Goal: Information Seeking & Learning: Learn about a topic

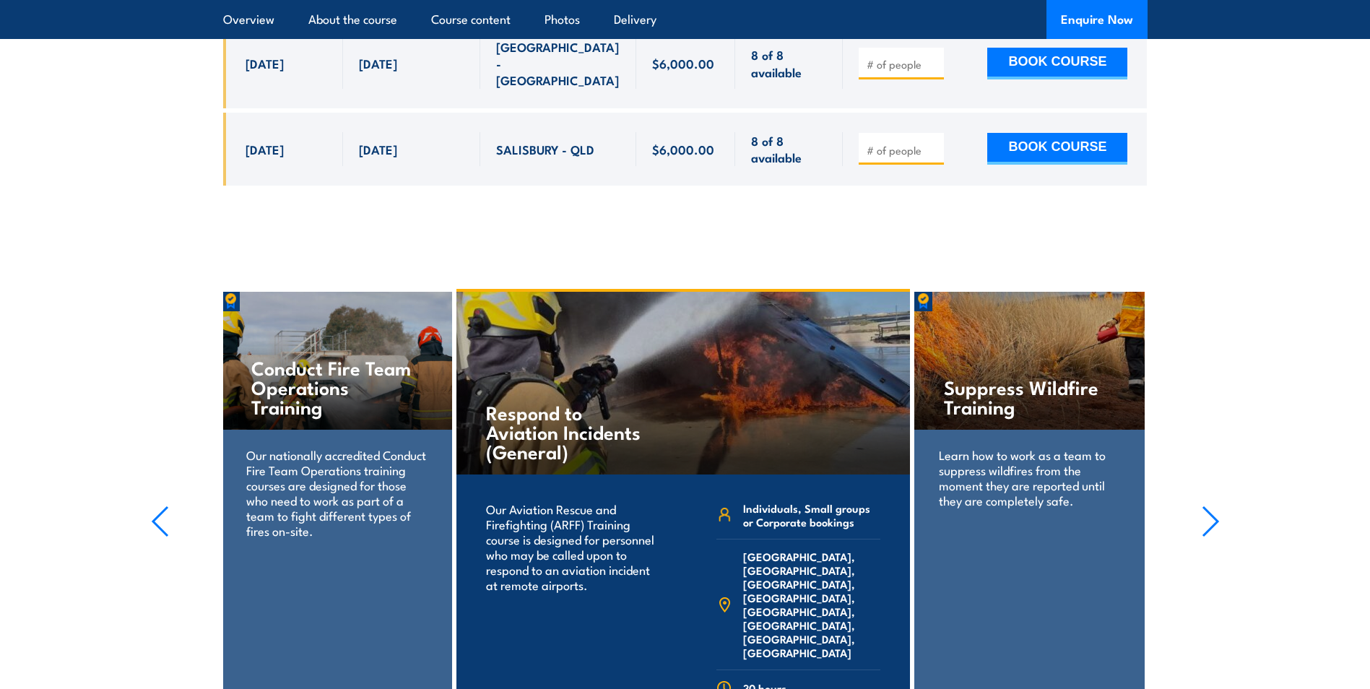
scroll to position [3684, 0]
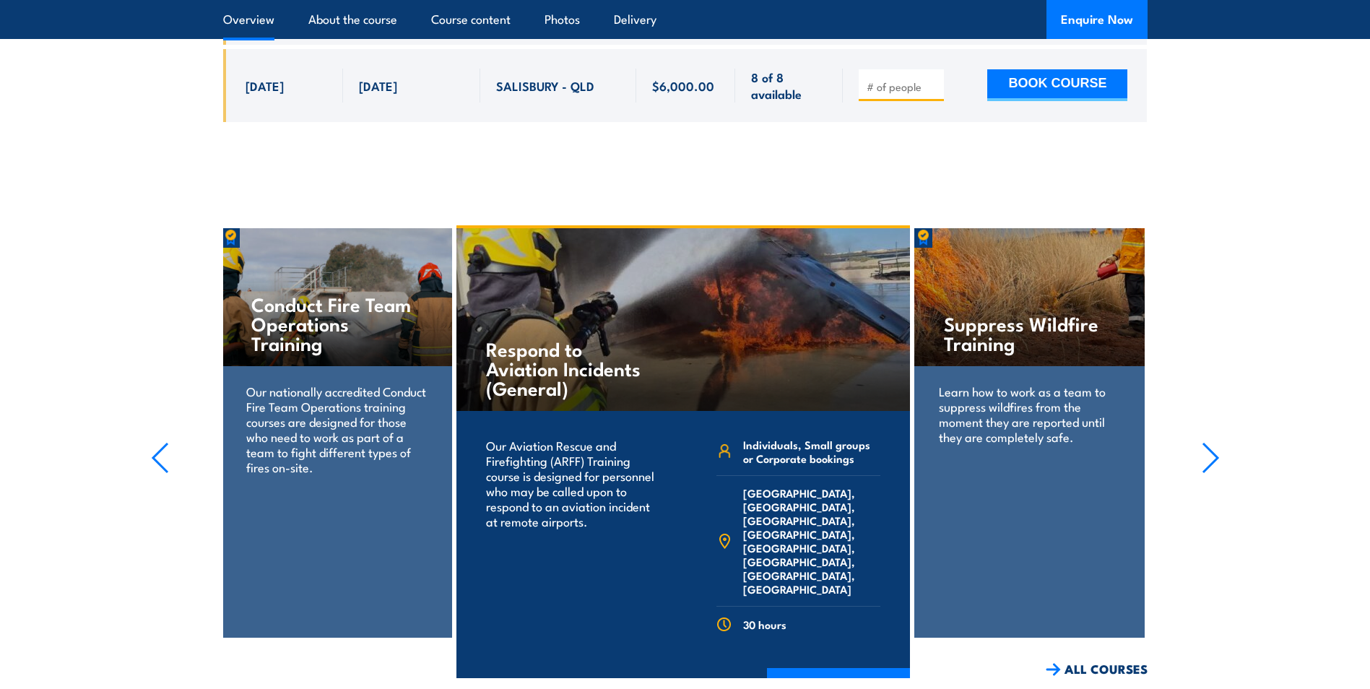
click at [259, 19] on link "Overview" at bounding box center [248, 19] width 51 height 38
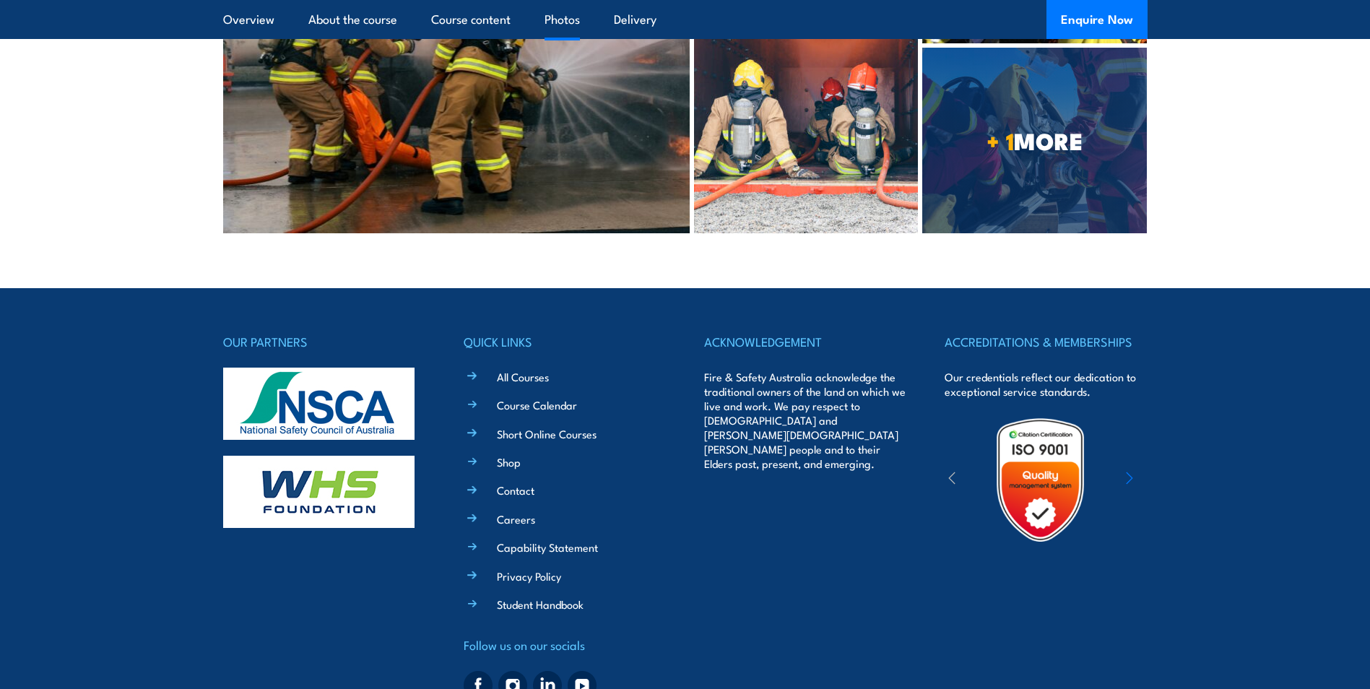
scroll to position [4630, 0]
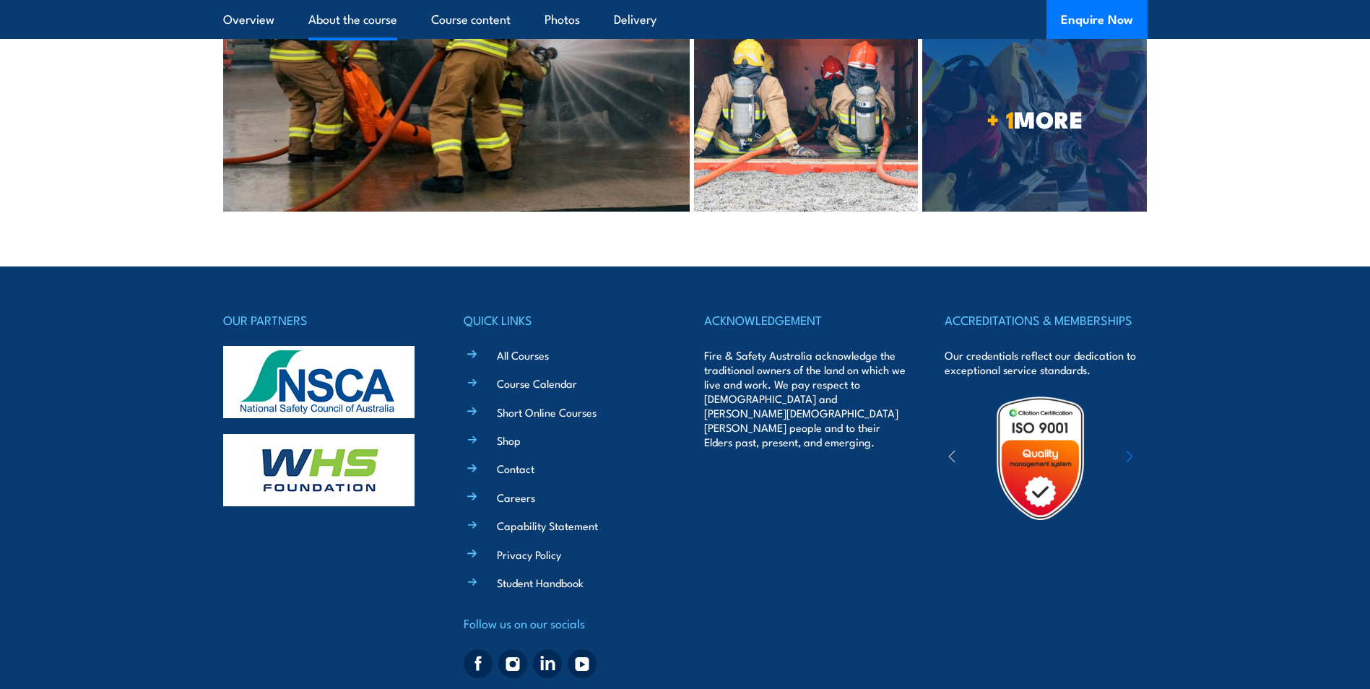
click at [343, 14] on link "About the course" at bounding box center [352, 19] width 89 height 38
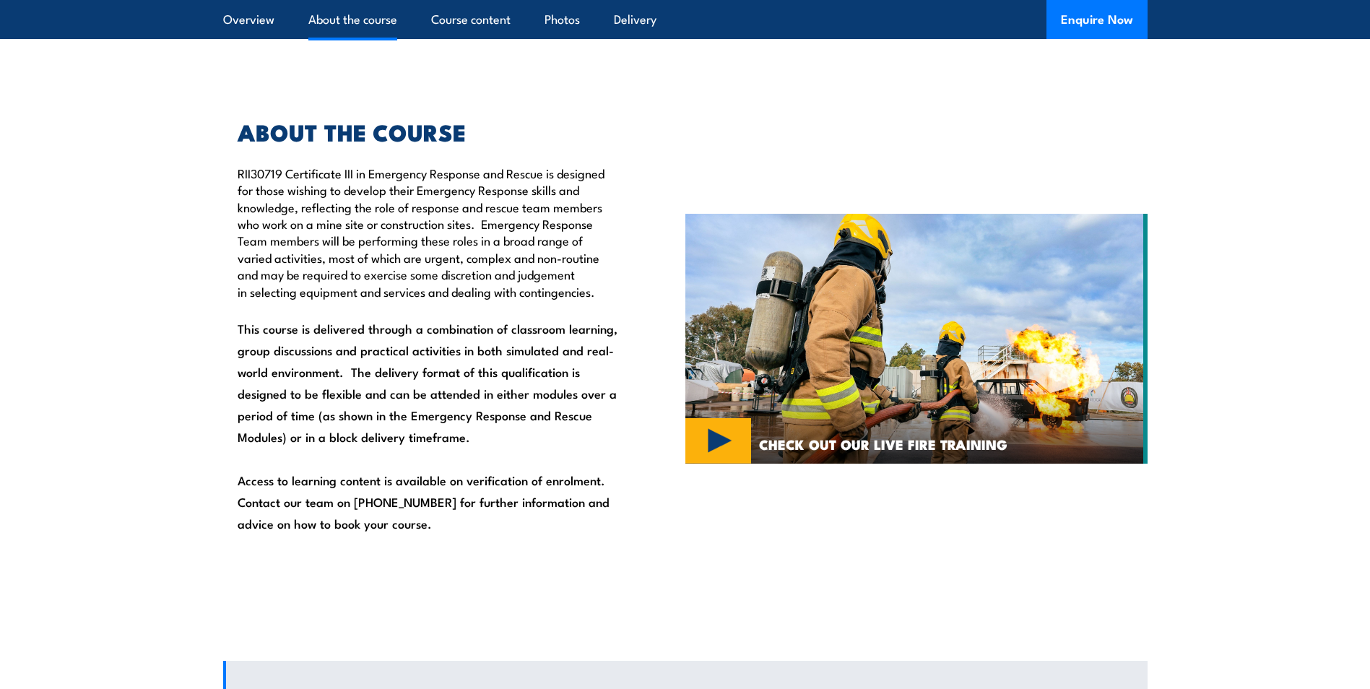
scroll to position [849, 0]
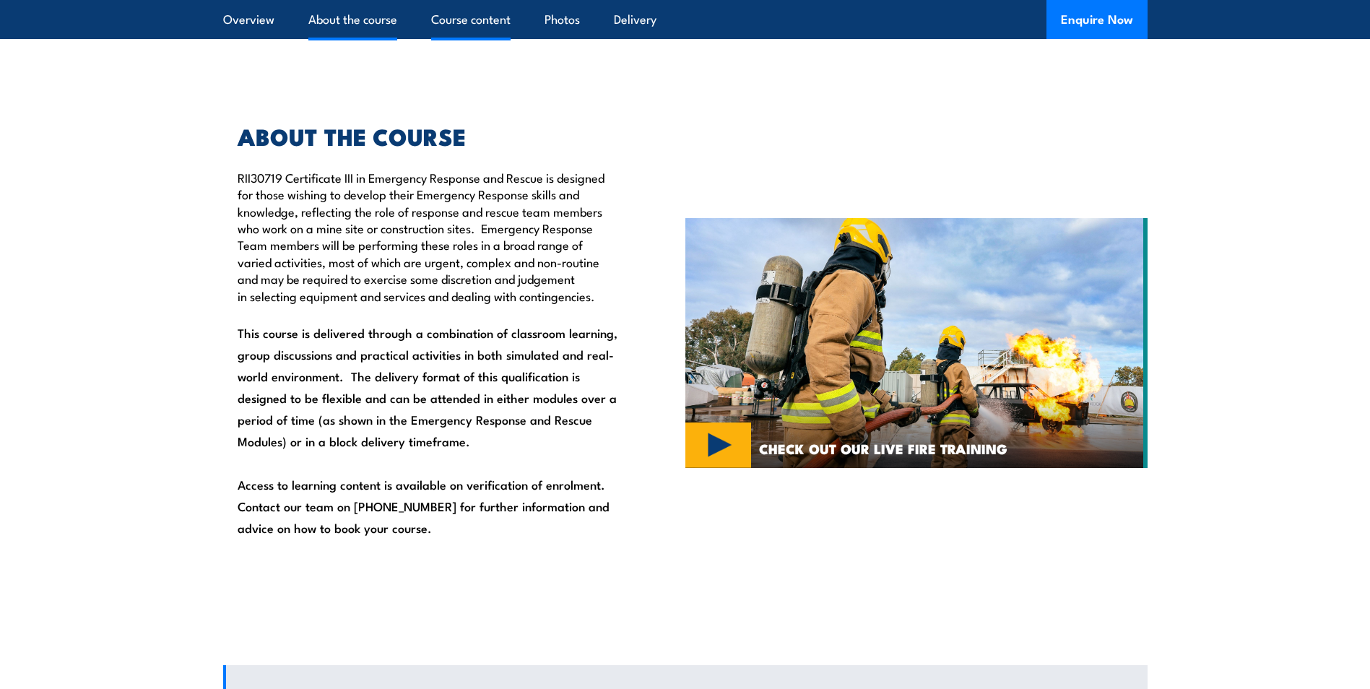
click at [459, 25] on link "Course content" at bounding box center [470, 19] width 79 height 38
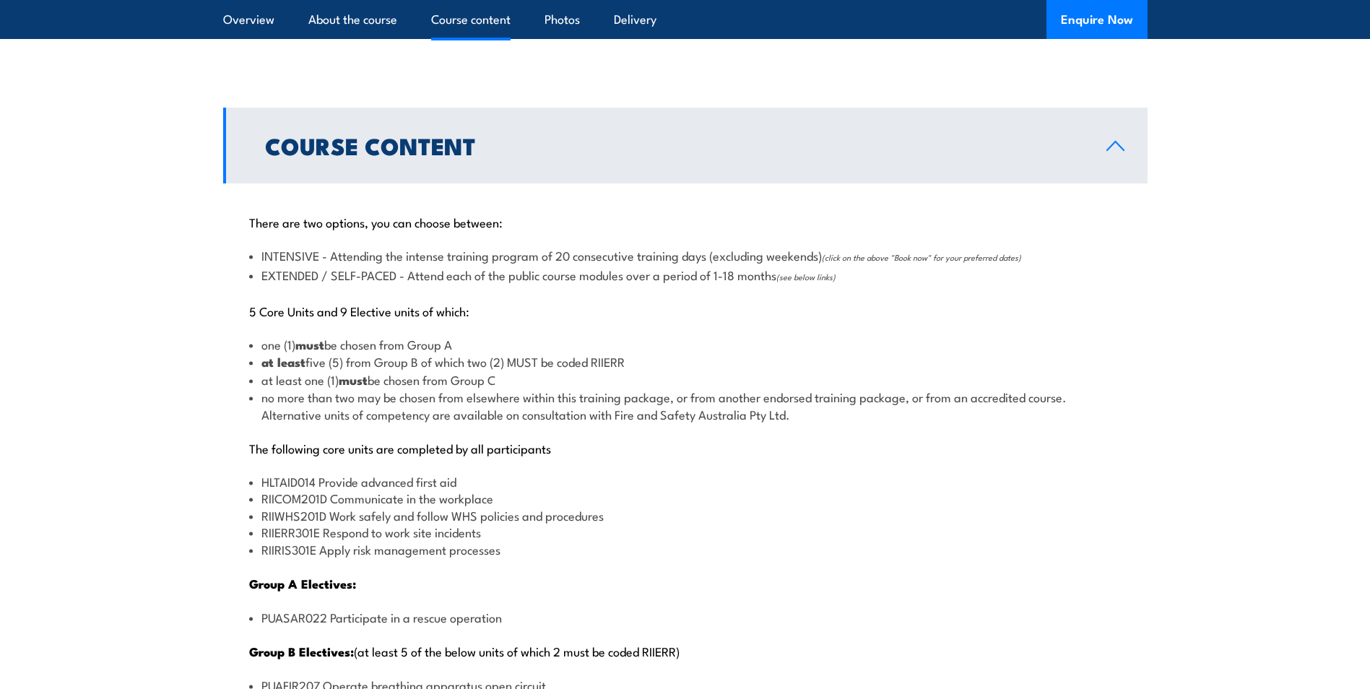
scroll to position [1424, 0]
